Goal: Task Accomplishment & Management: Complete application form

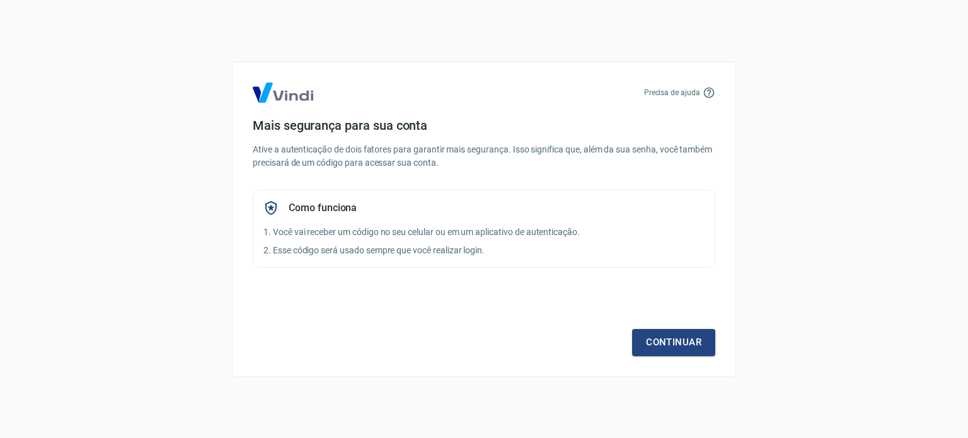
click at [668, 356] on div "Precisa de ajuda Mais segurança para sua conta Ative a autenticação de dois fat…" at bounding box center [484, 219] width 504 height 315
click at [668, 344] on link "Continuar" at bounding box center [673, 342] width 83 height 26
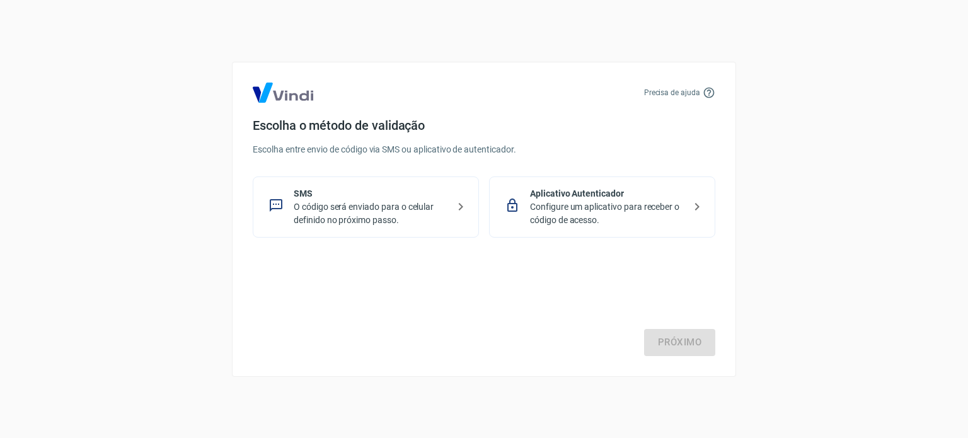
click at [327, 200] on p "O código será enviado para o celular definido no próximo passo." at bounding box center [371, 213] width 154 height 26
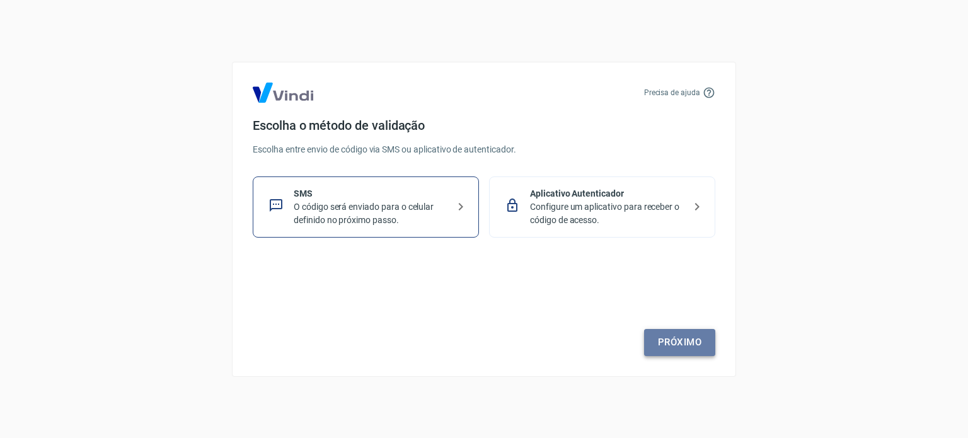
click at [693, 333] on link "Próximo" at bounding box center [679, 342] width 71 height 26
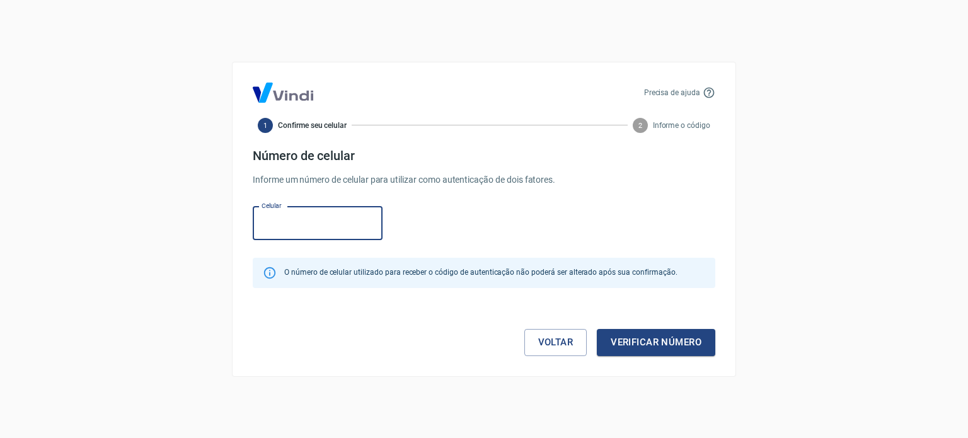
click at [283, 224] on input "Celular" at bounding box center [318, 223] width 130 height 33
type input "(21) 99532-9732"
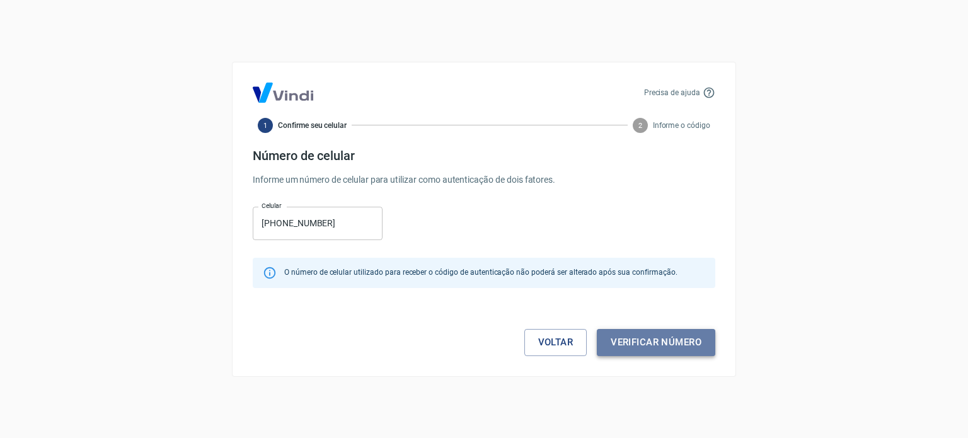
click at [690, 339] on button "Verificar número" at bounding box center [656, 342] width 118 height 26
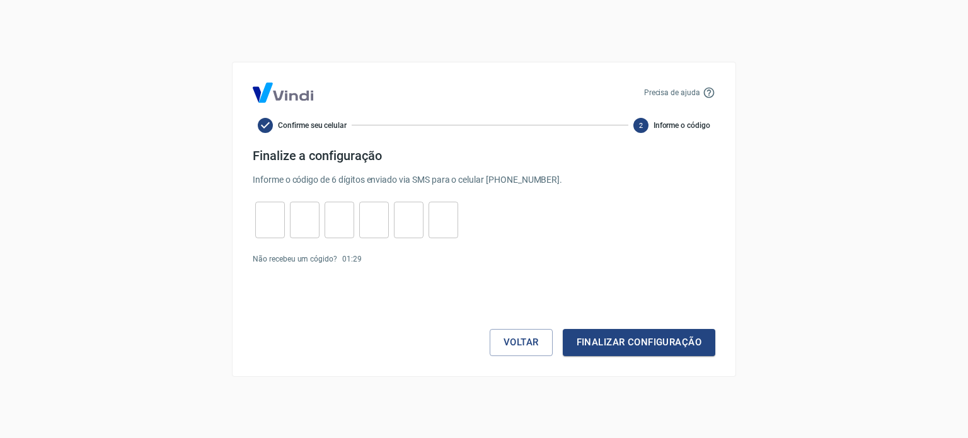
click at [275, 217] on input "tel" at bounding box center [270, 219] width 30 height 27
type input "1"
type input "7"
type input "0"
type input "4"
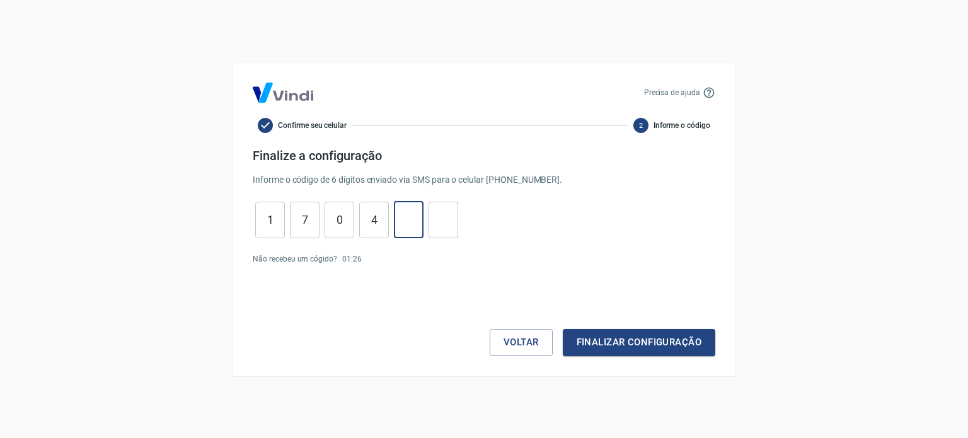
type input "3"
type input "5"
drag, startPoint x: 728, startPoint y: 347, endPoint x: 716, endPoint y: 350, distance: 11.6
click at [726, 348] on div "Precisa de ajuda Confirme seu celular 2 Informe o código Finalize a configuraçã…" at bounding box center [484, 219] width 504 height 315
click at [716, 350] on div "Precisa de ajuda Confirme seu celular 2 Informe o código Finalize a configuraçã…" at bounding box center [484, 219] width 504 height 315
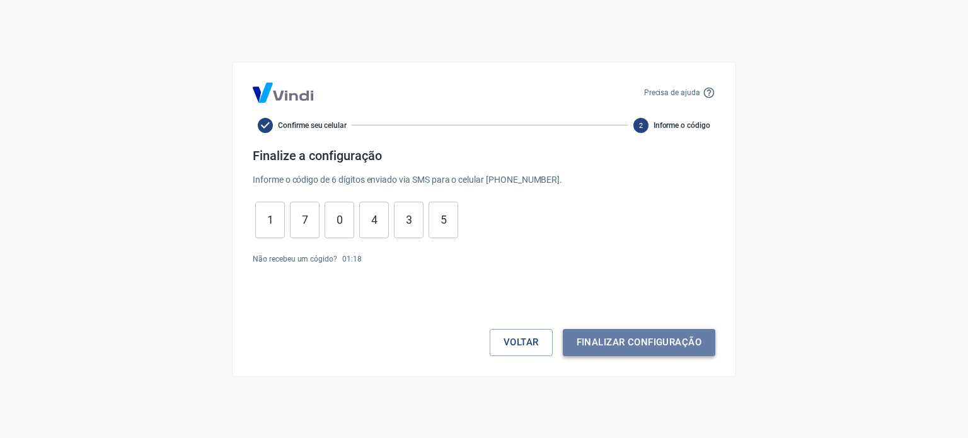
click at [677, 345] on button "Finalizar configuração" at bounding box center [639, 342] width 152 height 26
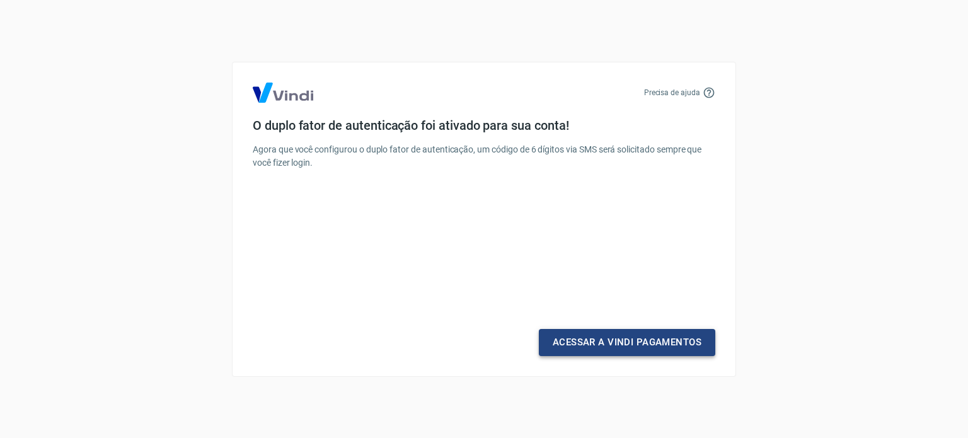
click at [639, 342] on link "Acessar a Vindi Pagamentos" at bounding box center [627, 342] width 176 height 26
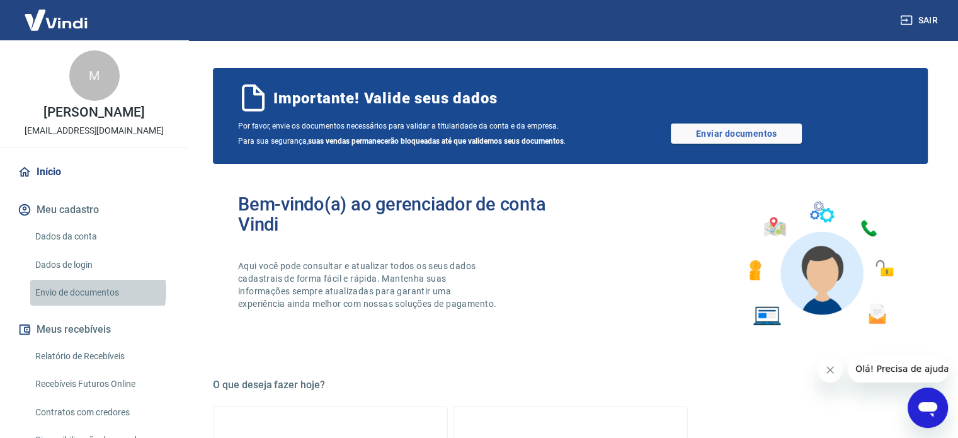
click at [94, 291] on link "Envio de documentos" at bounding box center [101, 293] width 143 height 26
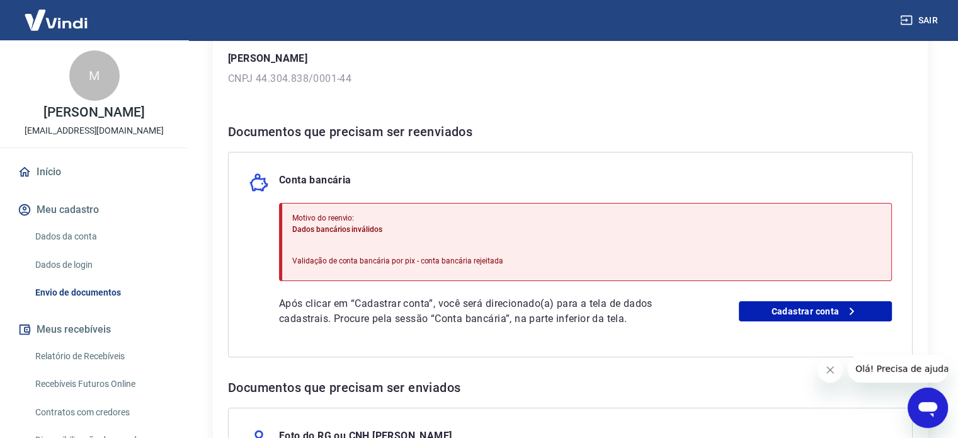
scroll to position [189, 0]
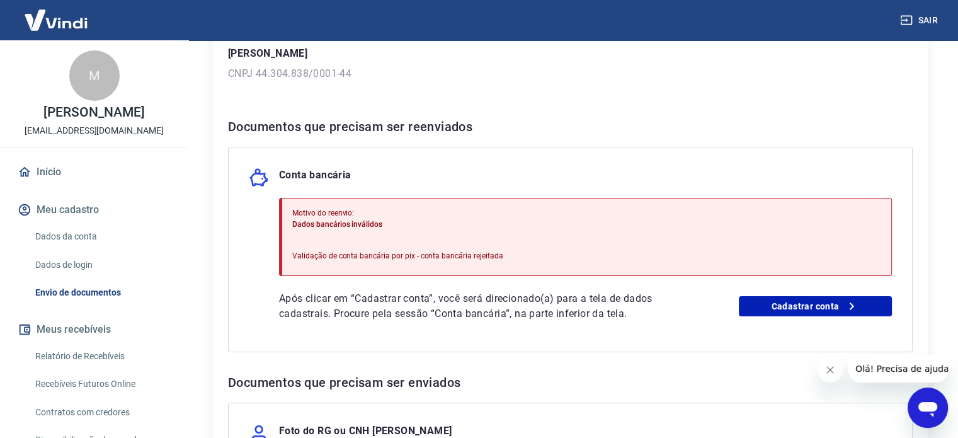
click at [832, 371] on icon "Fechar mensagem da empresa" at bounding box center [830, 370] width 10 height 10
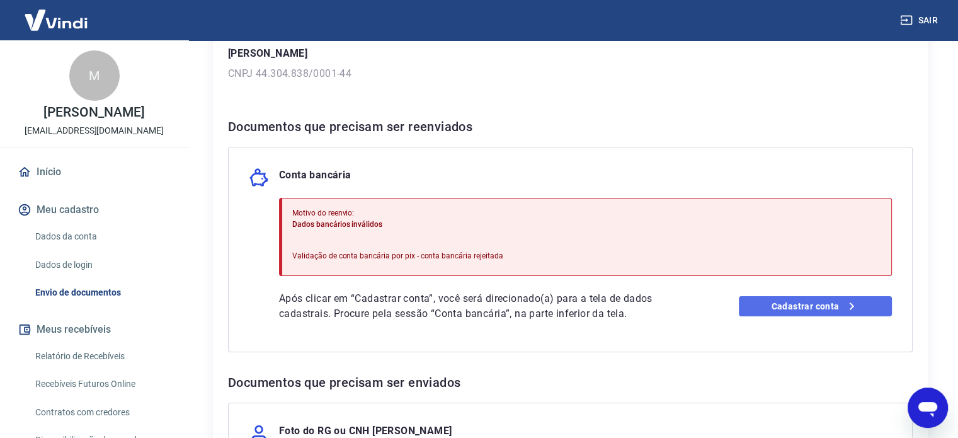
click at [825, 307] on link "Cadastrar conta" at bounding box center [815, 306] width 153 height 20
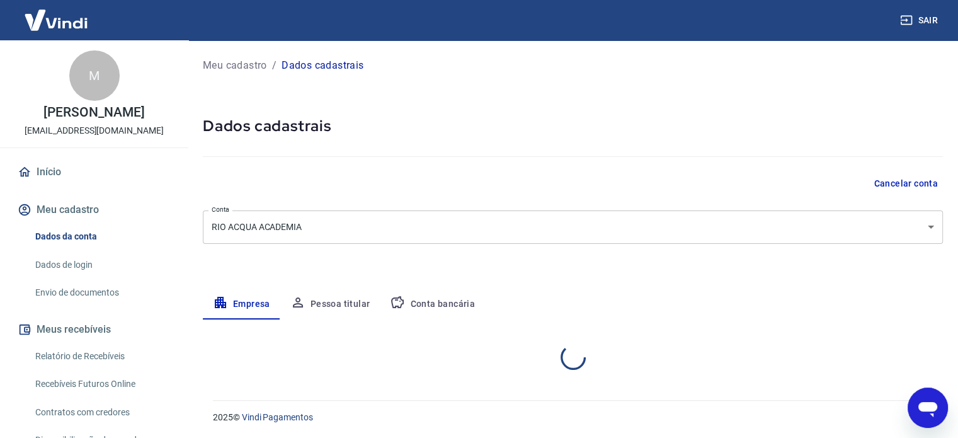
select select "RJ"
select select "business"
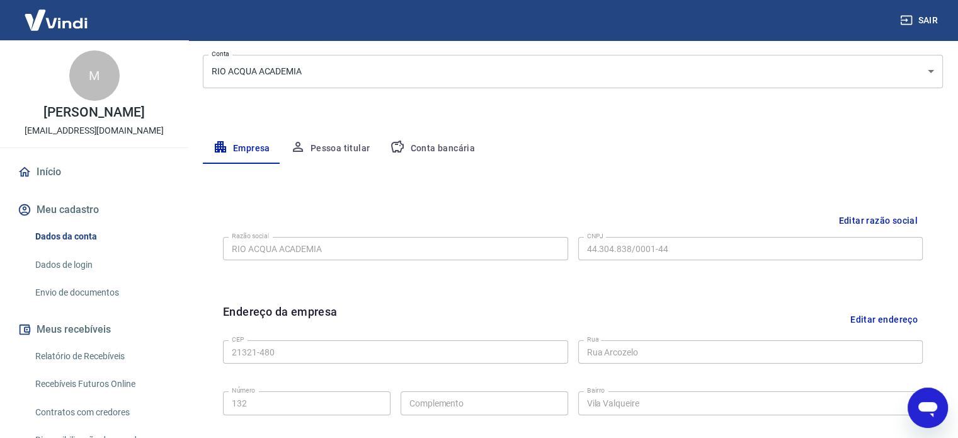
scroll to position [155, 0]
click at [412, 148] on button "Conta bancária" at bounding box center [432, 149] width 105 height 30
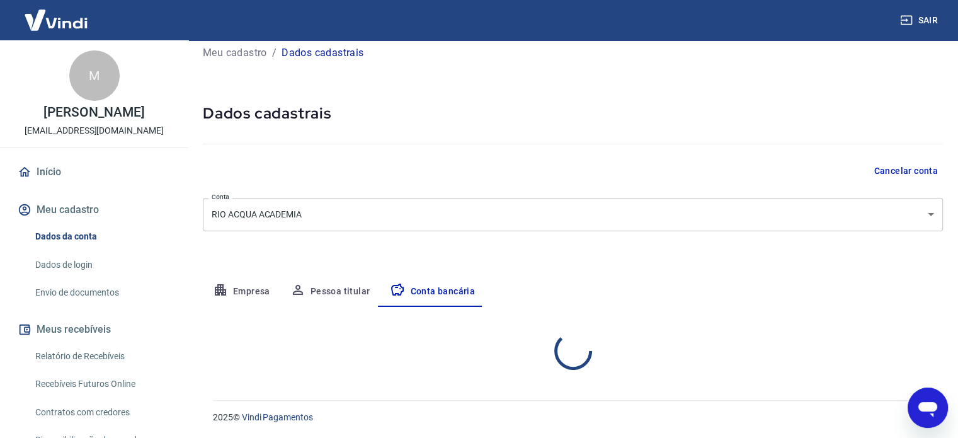
scroll to position [135, 0]
select select "1"
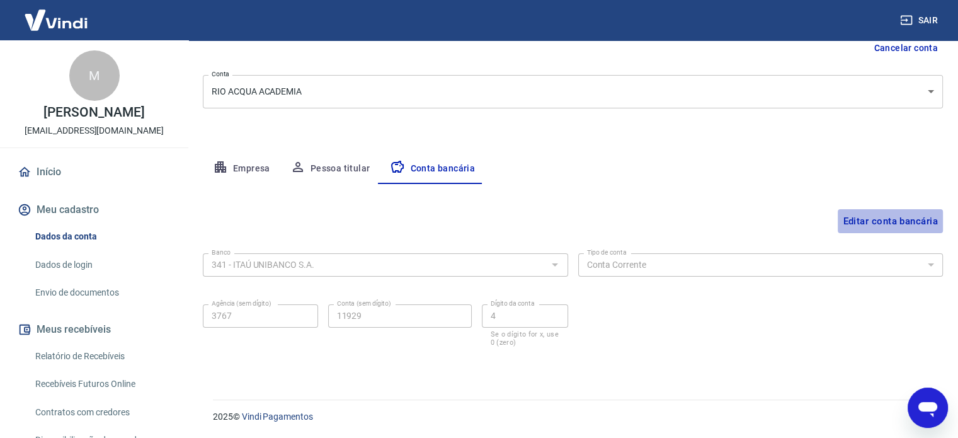
click at [902, 219] on button "Editar conta bancária" at bounding box center [890, 221] width 105 height 24
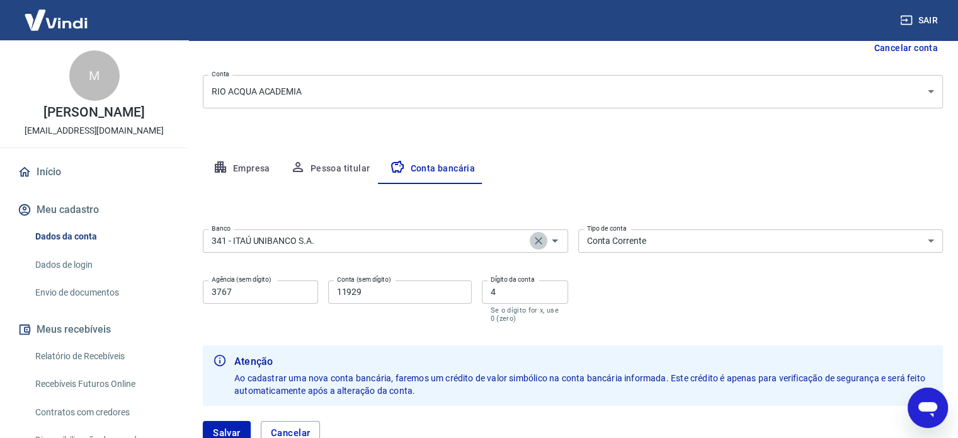
click at [536, 239] on icon "Clear" at bounding box center [539, 241] width 8 height 8
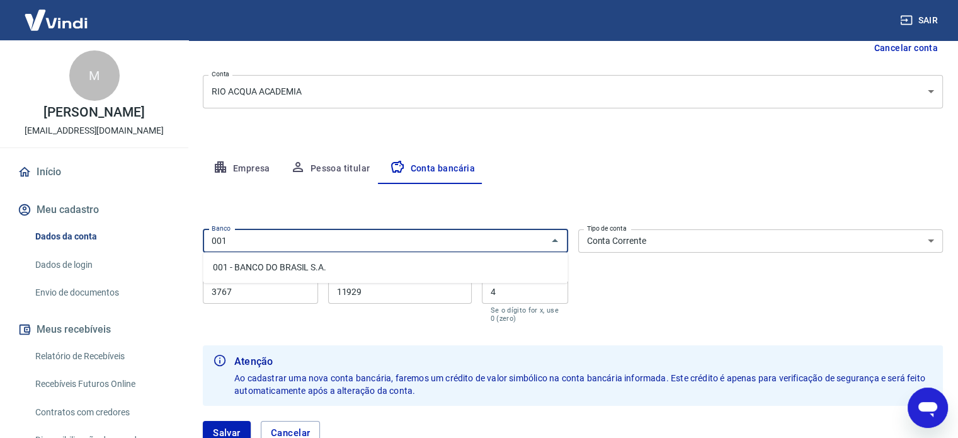
click at [322, 266] on li "001 - BANCO DO BRASIL S.A." at bounding box center [385, 267] width 365 height 21
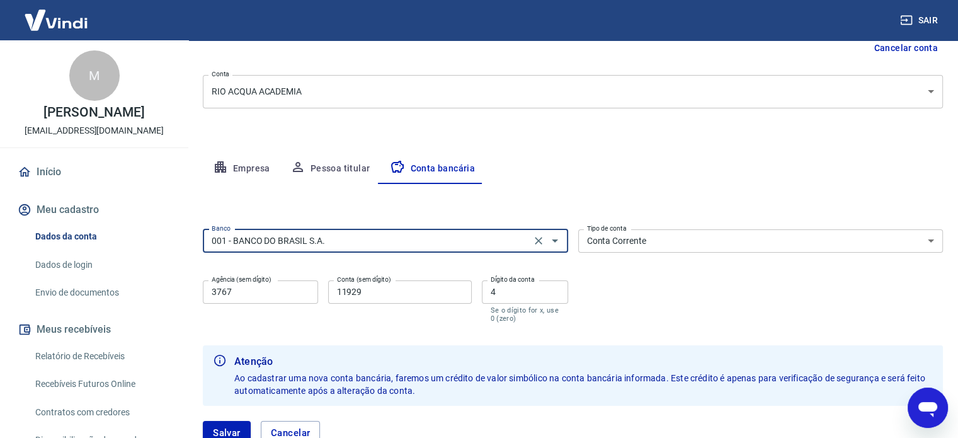
type input "001 - BANCO DO BRASIL S.A."
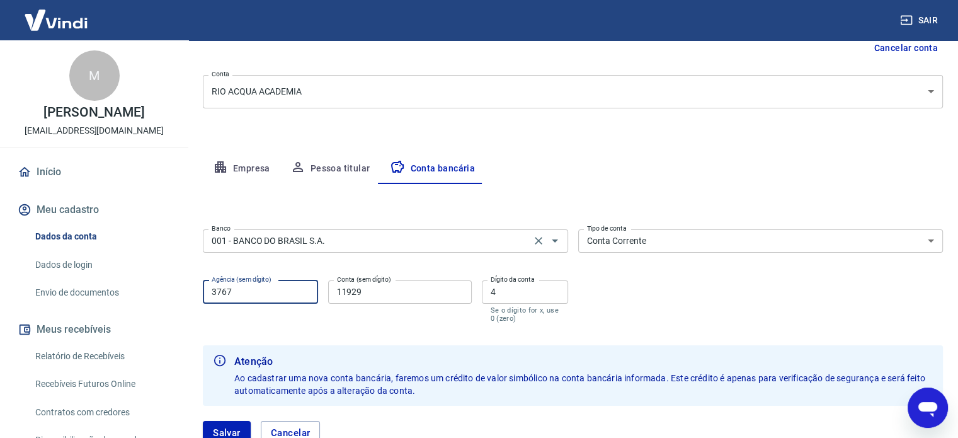
drag, startPoint x: 248, startPoint y: 291, endPoint x: 622, endPoint y: 278, distance: 375.0
click at [180, 299] on div "Sair M MÁRCIO DINIZ rioacquavalqueire@gmail.com Início Meu cadastro Dados da co…" at bounding box center [479, 84] width 958 height 438
type input "1253"
type input "42183"
type input "9"
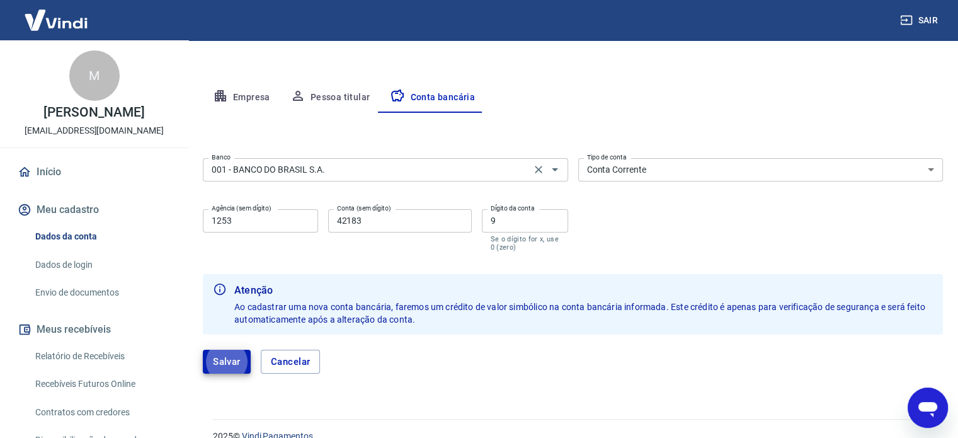
scroll to position [226, 0]
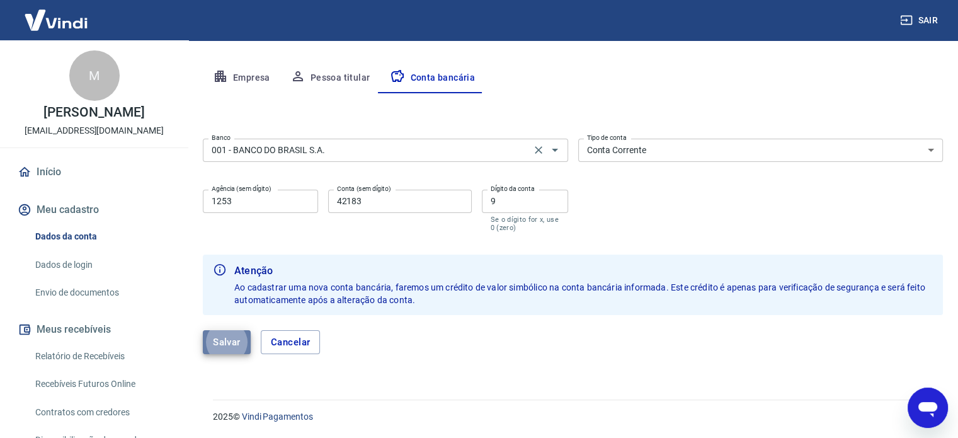
click at [219, 340] on button "Salvar" at bounding box center [227, 342] width 48 height 24
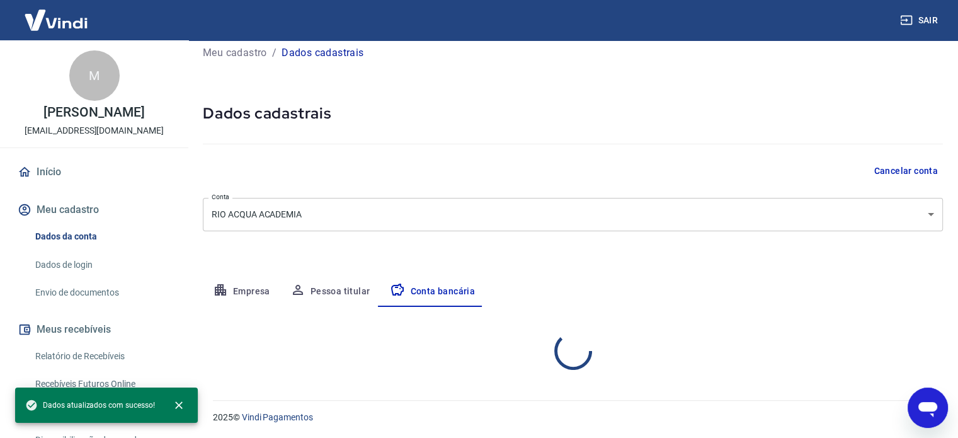
scroll to position [135, 0]
select select "1"
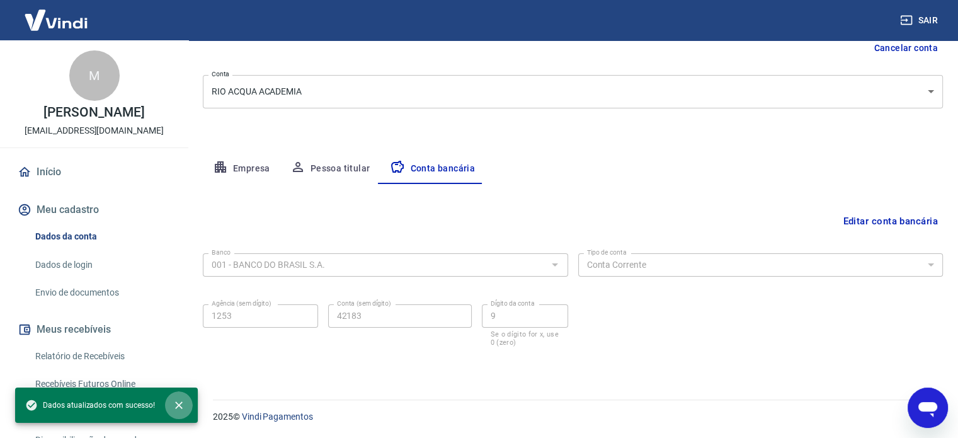
click at [174, 404] on icon "close" at bounding box center [179, 405] width 13 height 13
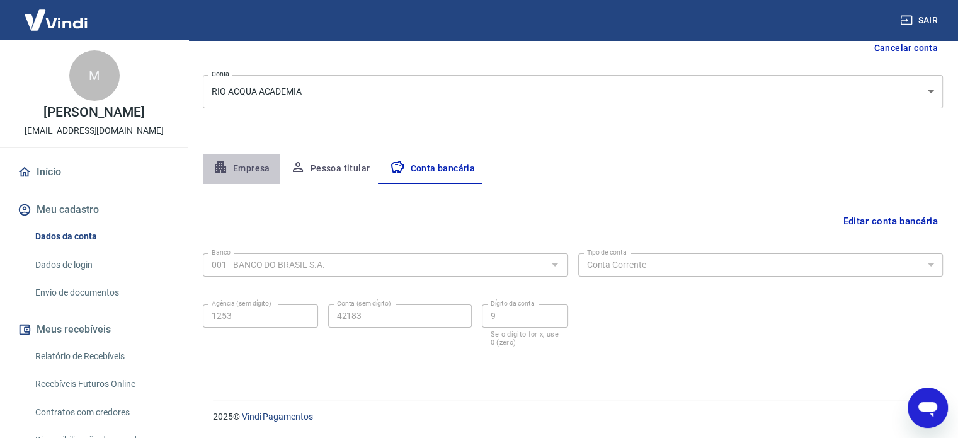
click at [236, 156] on button "Empresa" at bounding box center [241, 169] width 77 height 30
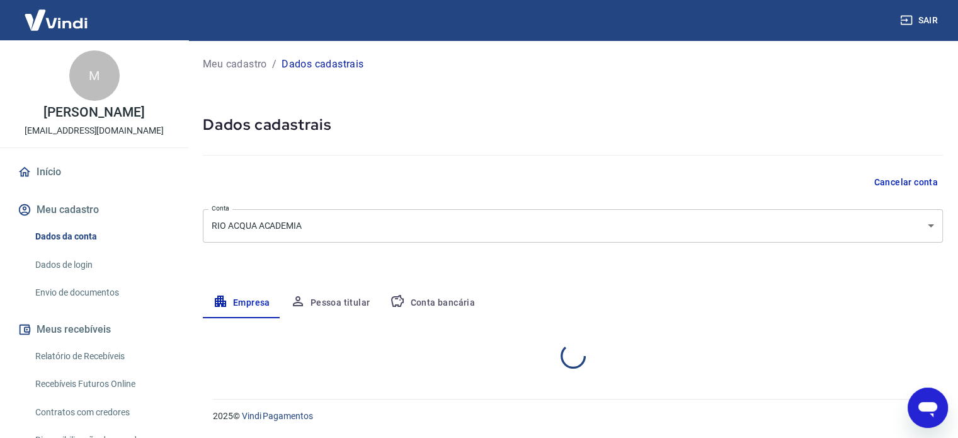
select select "RJ"
select select "business"
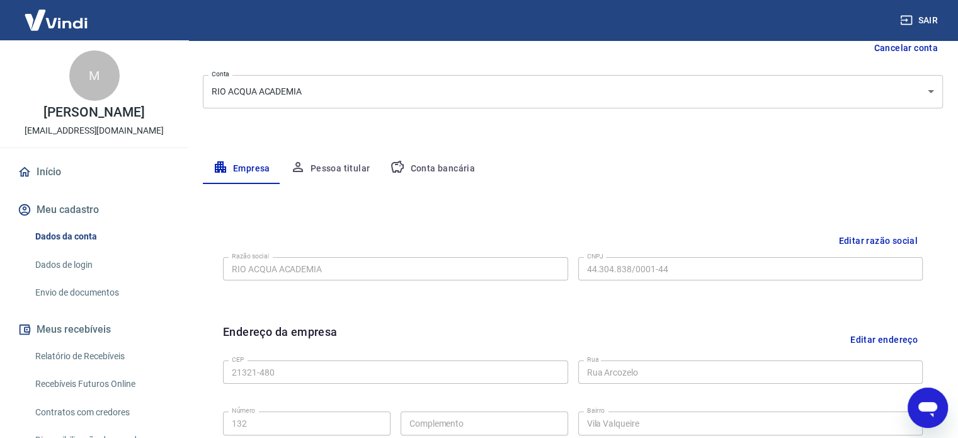
click at [338, 167] on button "Pessoa titular" at bounding box center [330, 169] width 100 height 30
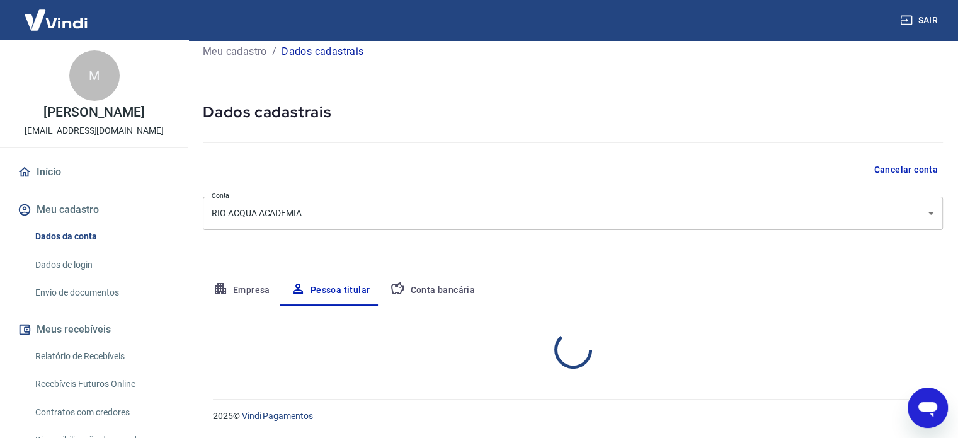
scroll to position [66, 0]
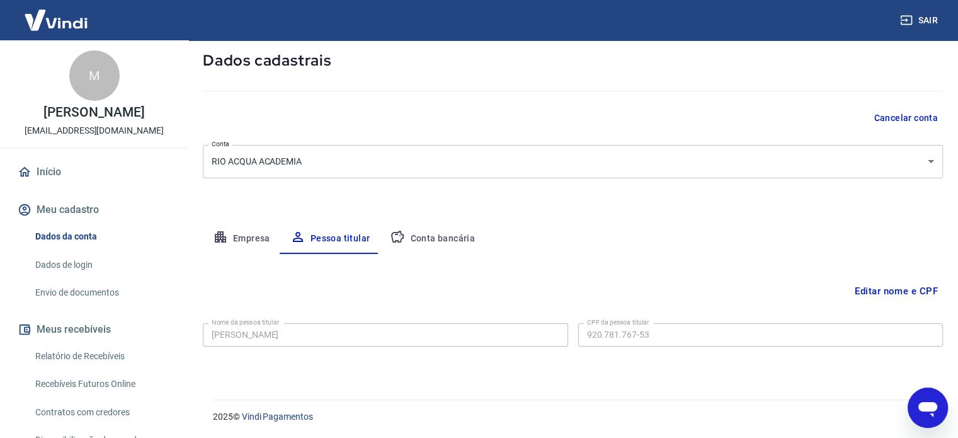
click at [78, 286] on link "Envio de documentos" at bounding box center [101, 293] width 143 height 26
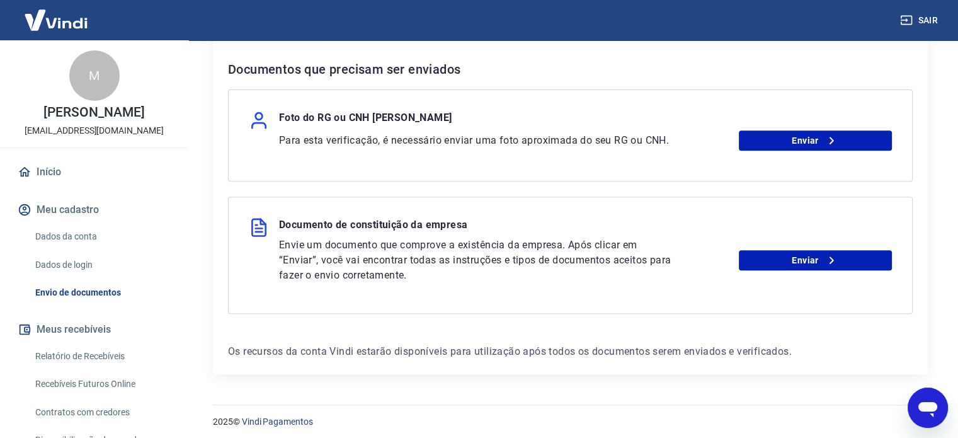
scroll to position [504, 0]
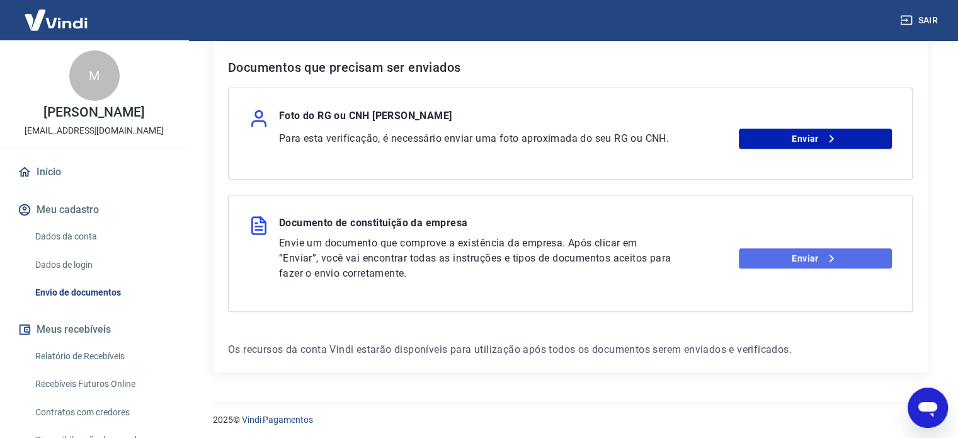
click at [815, 256] on link "Enviar" at bounding box center [815, 258] width 153 height 20
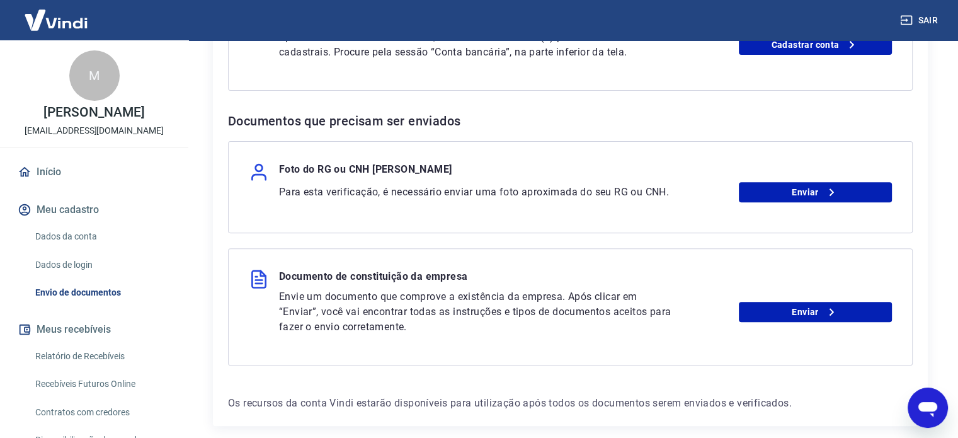
scroll to position [441, 0]
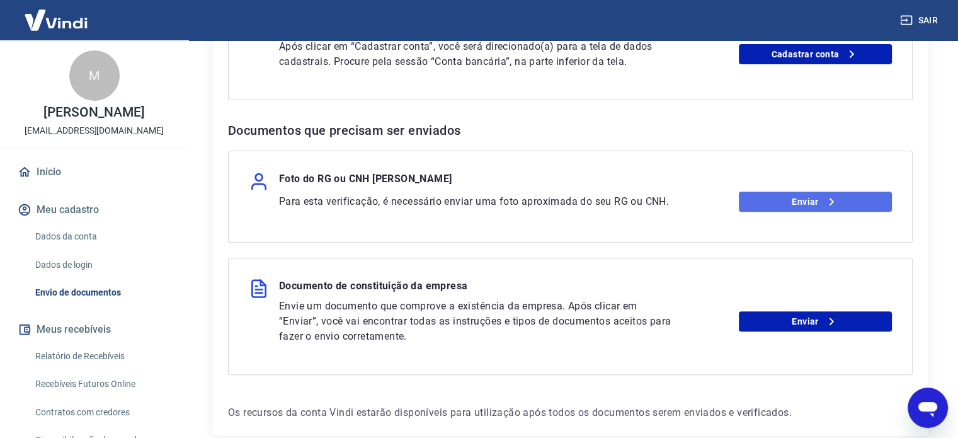
click at [803, 198] on link "Enviar" at bounding box center [815, 201] width 153 height 20
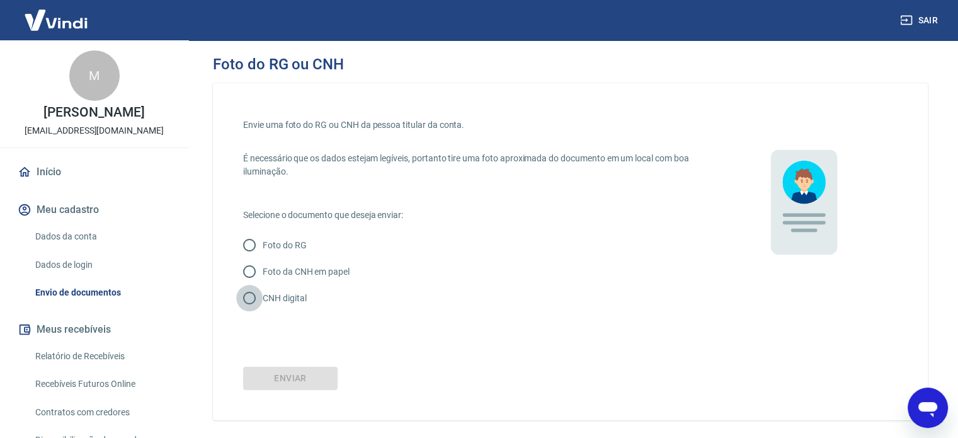
drag, startPoint x: 246, startPoint y: 296, endPoint x: 306, endPoint y: 306, distance: 61.2
click at [246, 296] on input "CNH digital" at bounding box center [249, 298] width 26 height 26
radio input "true"
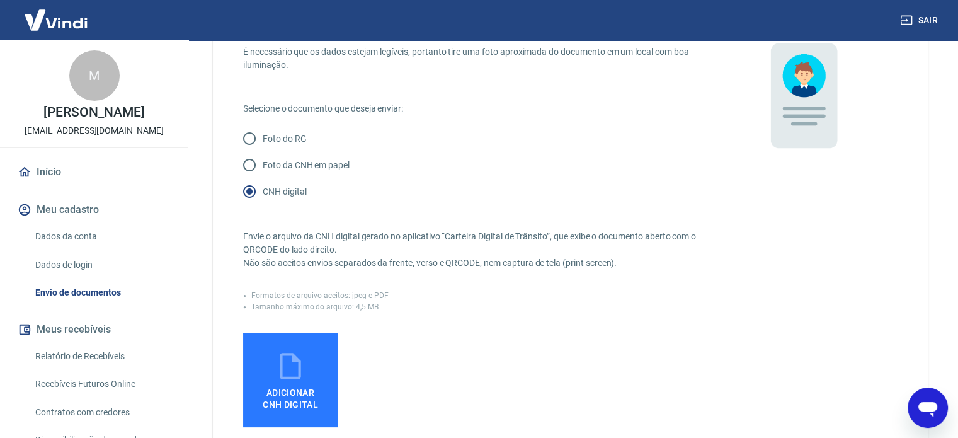
scroll to position [126, 0]
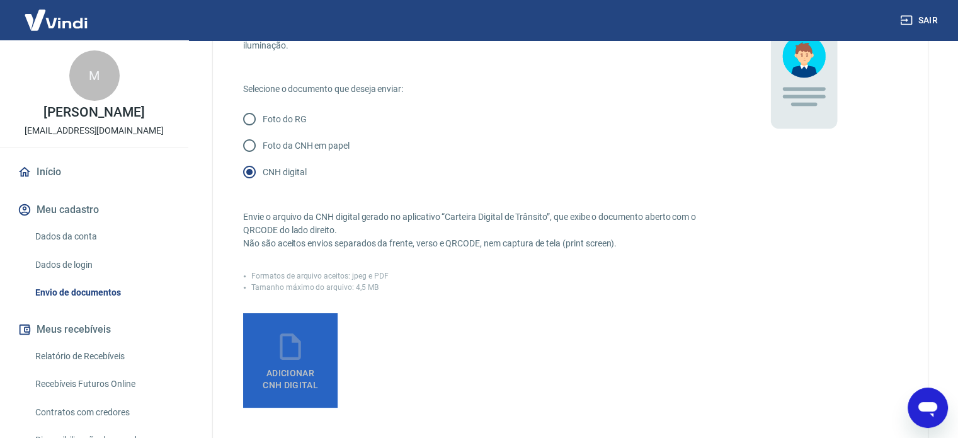
click at [297, 347] on icon at bounding box center [290, 346] width 31 height 31
click at [0, 0] on input "Adicionar CNH Digital" at bounding box center [0, 0] width 0 height 0
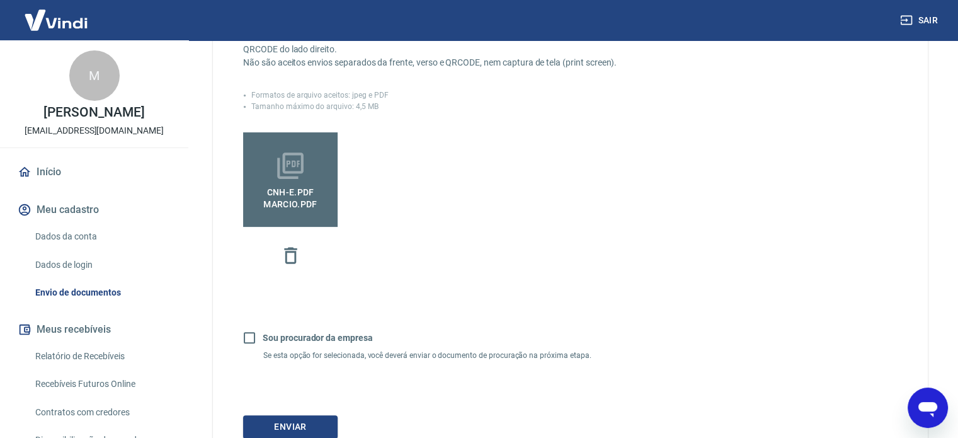
scroll to position [406, 0]
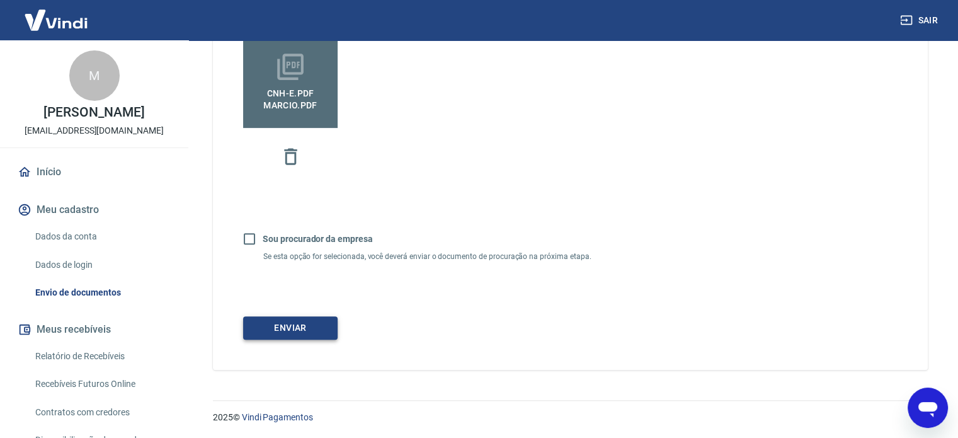
click at [300, 324] on button "Enviar" at bounding box center [290, 327] width 94 height 23
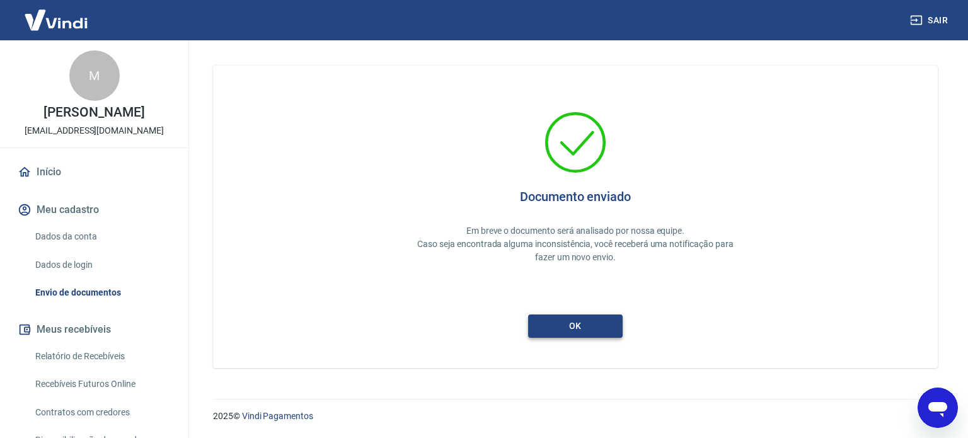
click at [580, 324] on button "ok" at bounding box center [575, 325] width 94 height 23
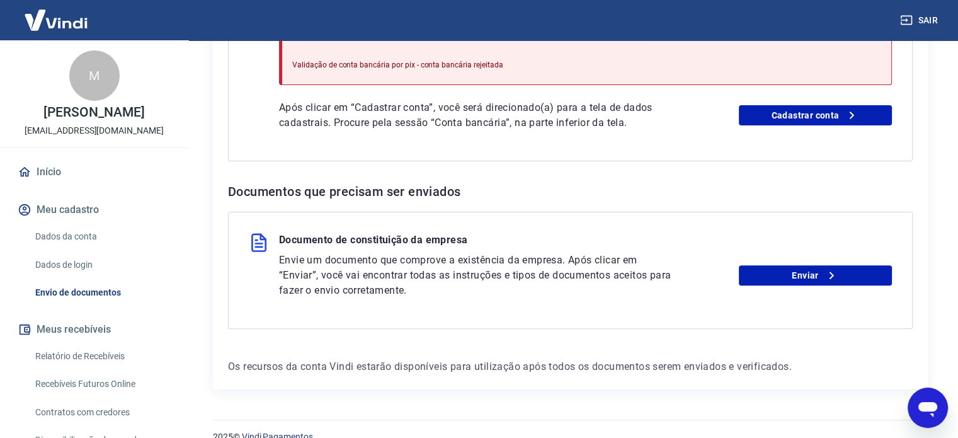
scroll to position [399, 0]
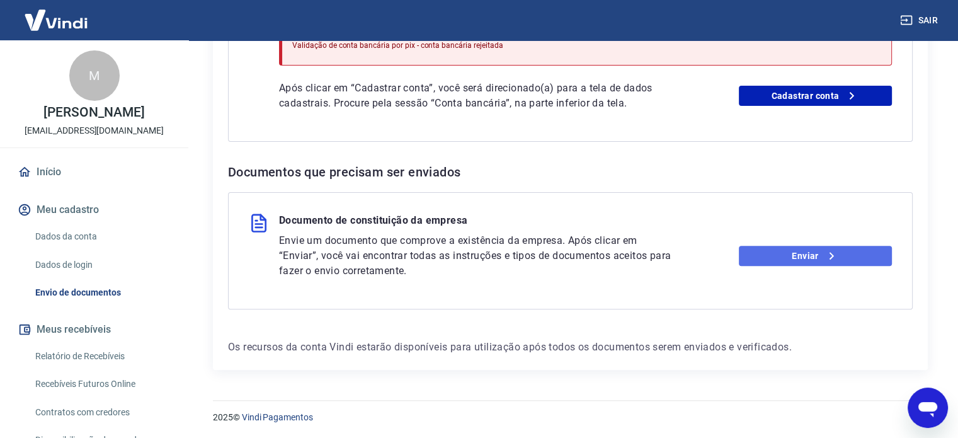
click at [811, 256] on link "Enviar" at bounding box center [815, 256] width 153 height 20
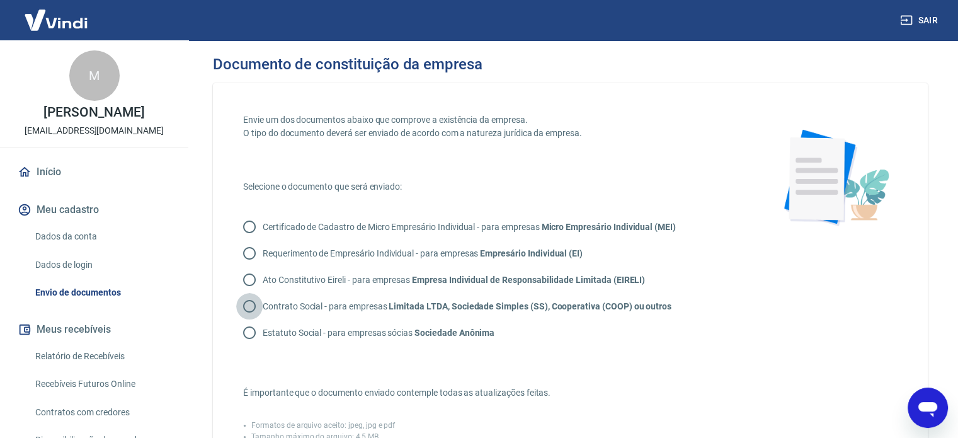
click at [249, 307] on input "Contrato Social - para empresas Limitada LTDA, Sociedade Simples (SS), Cooperat…" at bounding box center [249, 306] width 26 height 26
radio input "true"
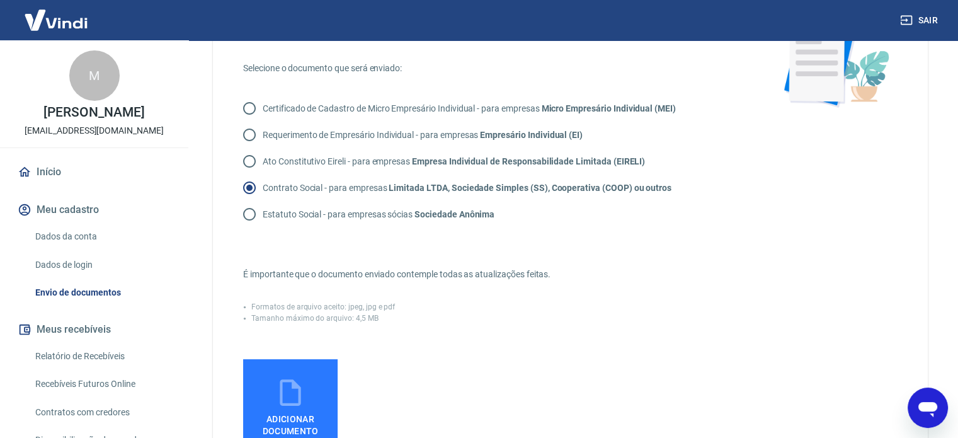
scroll to position [252, 0]
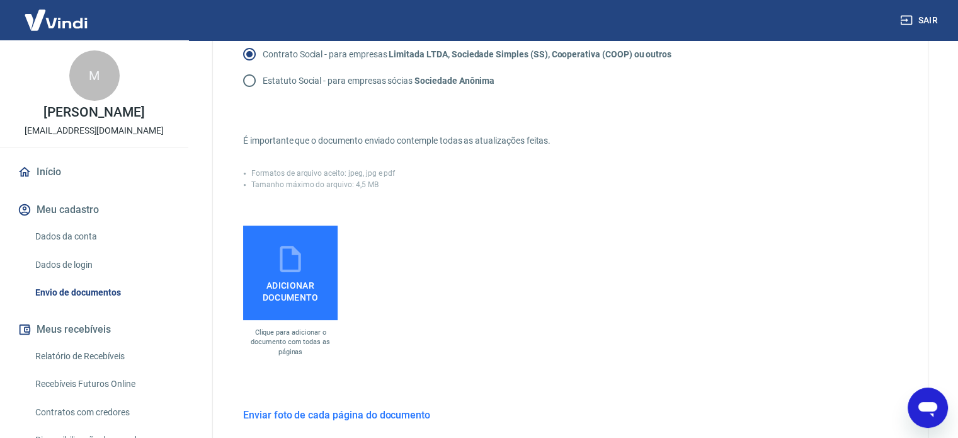
click at [292, 265] on icon at bounding box center [290, 258] width 31 height 31
click at [0, 0] on input "Adicionar documento" at bounding box center [0, 0] width 0 height 0
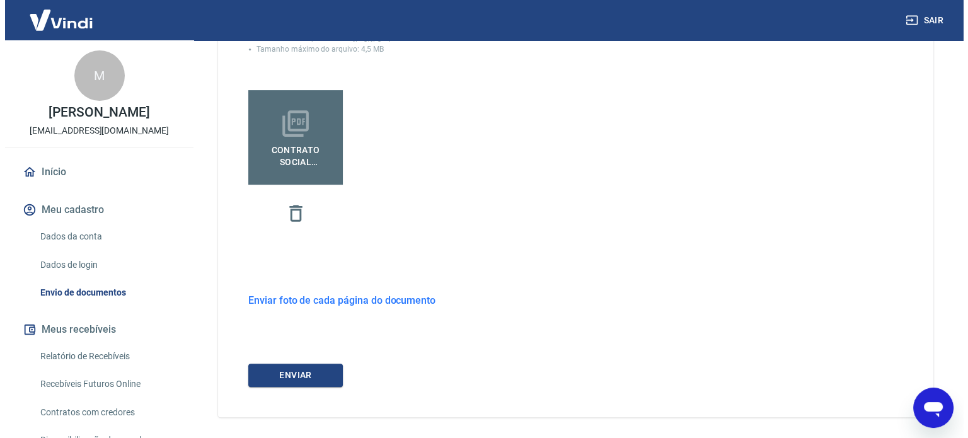
scroll to position [435, 0]
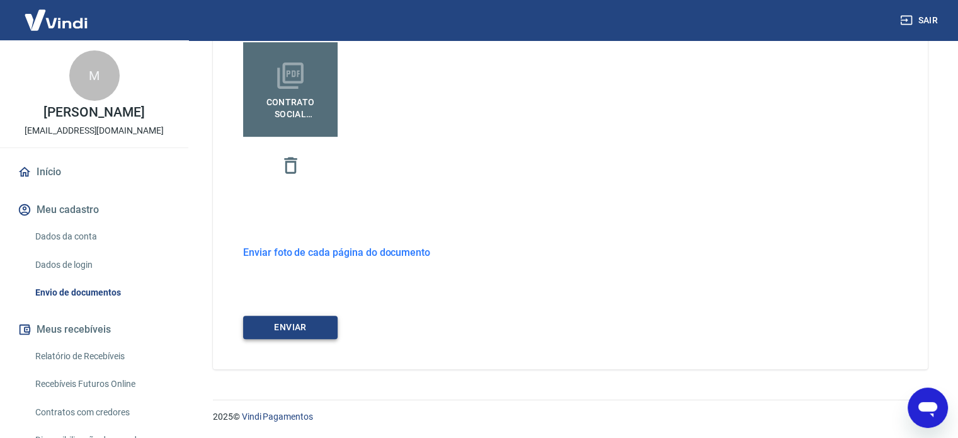
click at [301, 324] on button "ENVIAR" at bounding box center [290, 327] width 94 height 23
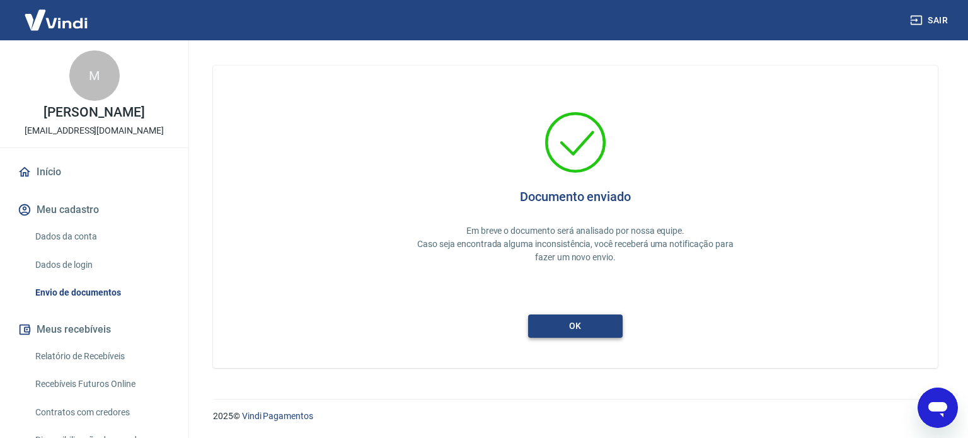
click at [576, 324] on button "ok" at bounding box center [575, 325] width 94 height 23
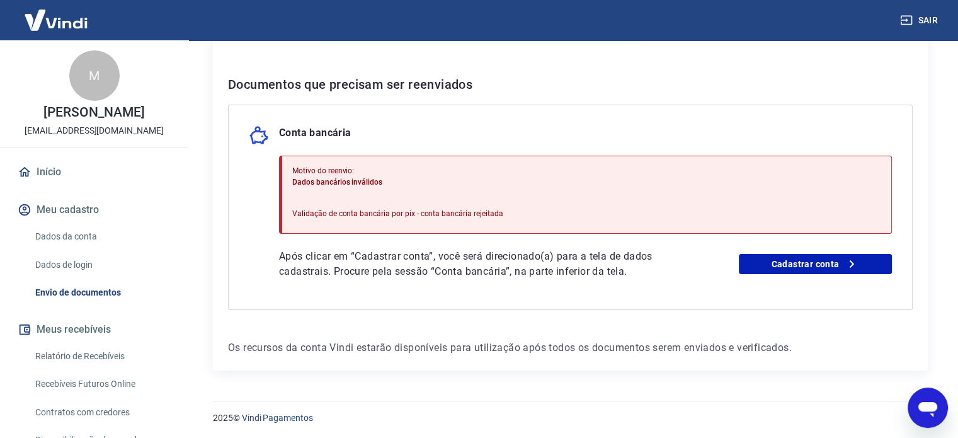
scroll to position [232, 0]
click at [912, 20] on icon "button" at bounding box center [906, 20] width 13 height 13
